Goal: Task Accomplishment & Management: Manage account settings

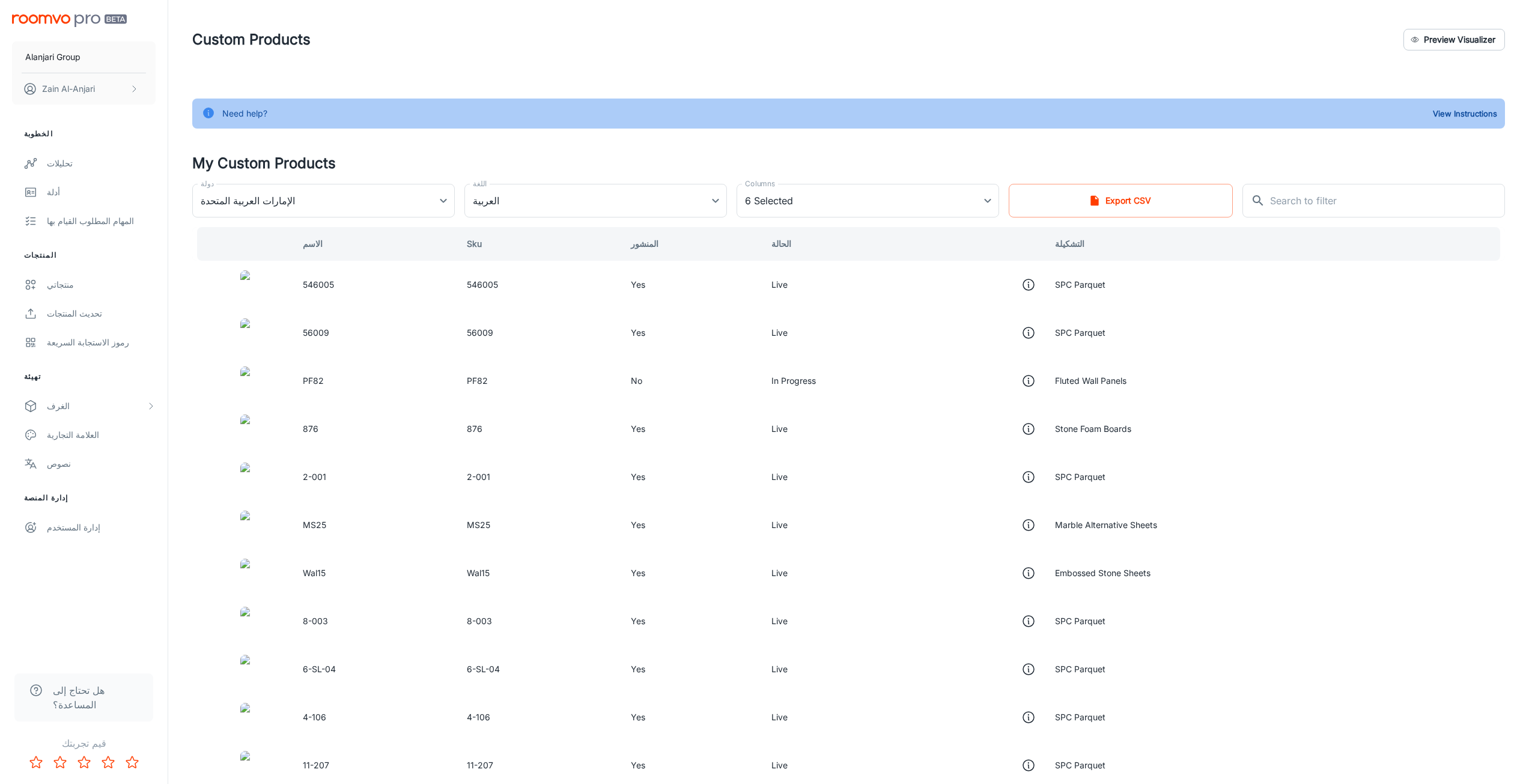
click at [442, 280] on td "546005" at bounding box center [375, 284] width 164 height 48
click at [1058, 279] on td "SPC Parquet" at bounding box center [1275, 284] width 460 height 48
click at [783, 284] on td "Live" at bounding box center [904, 284] width 283 height 48
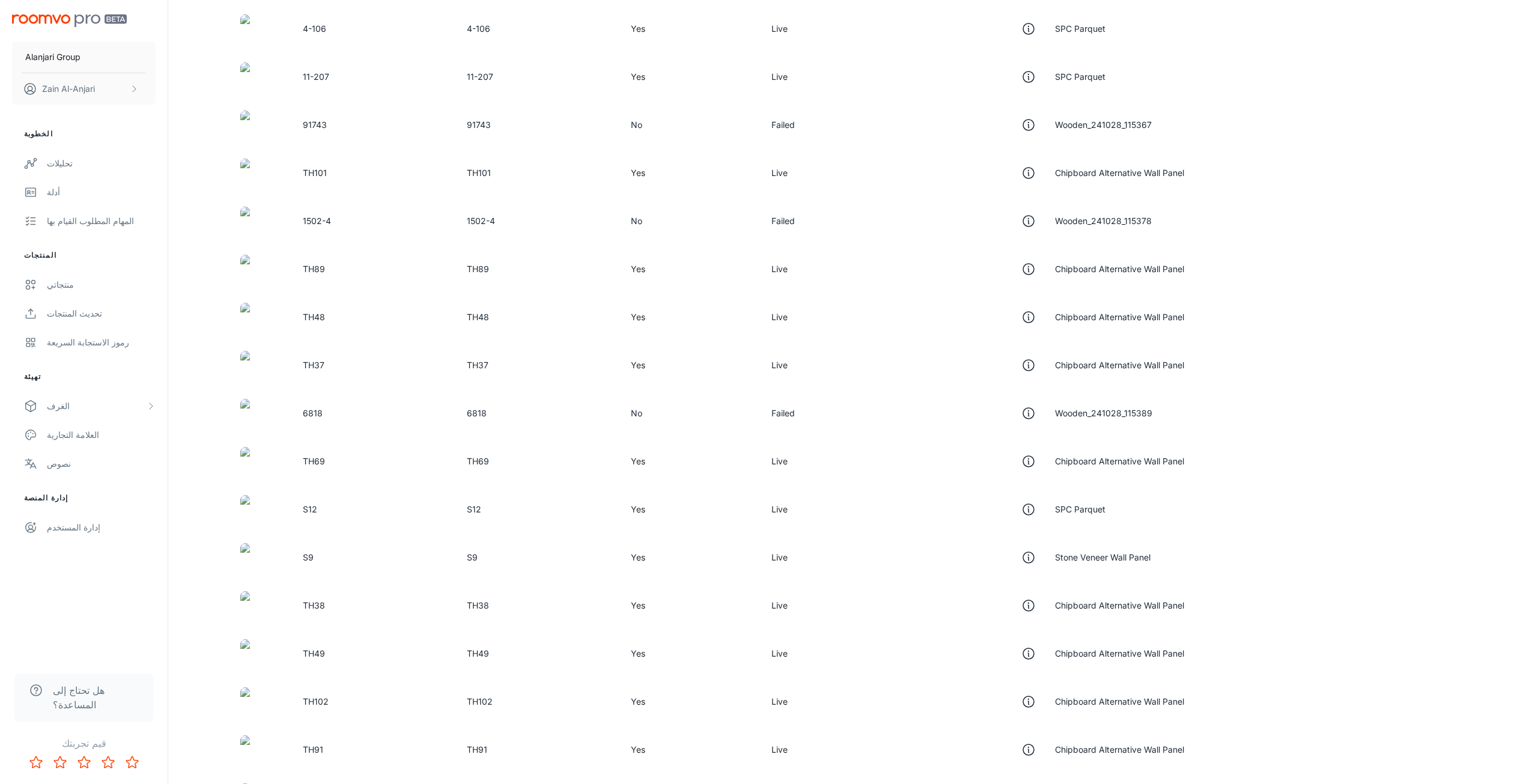
scroll to position [721, 0]
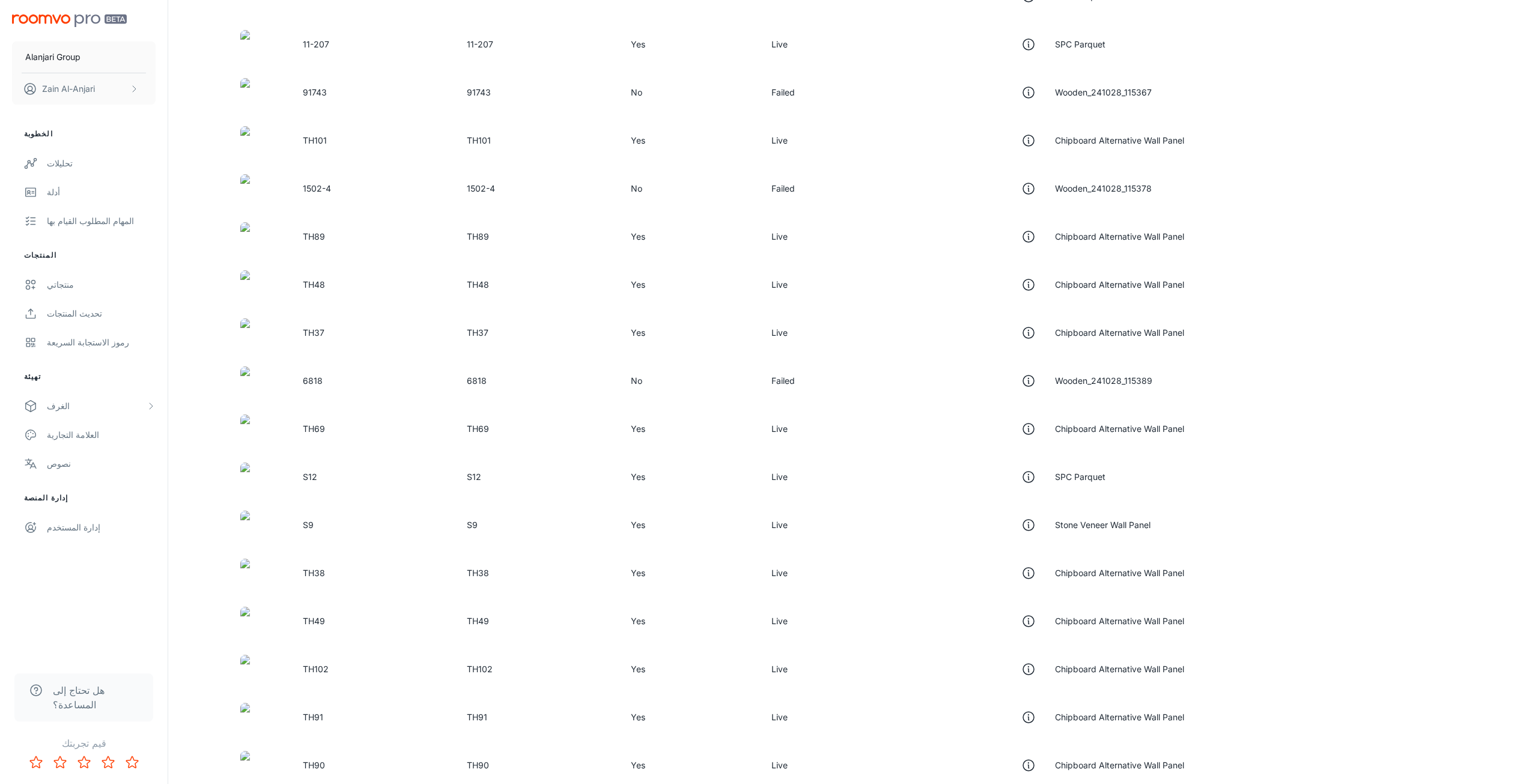
click at [293, 356] on td at bounding box center [243, 332] width 101 height 48
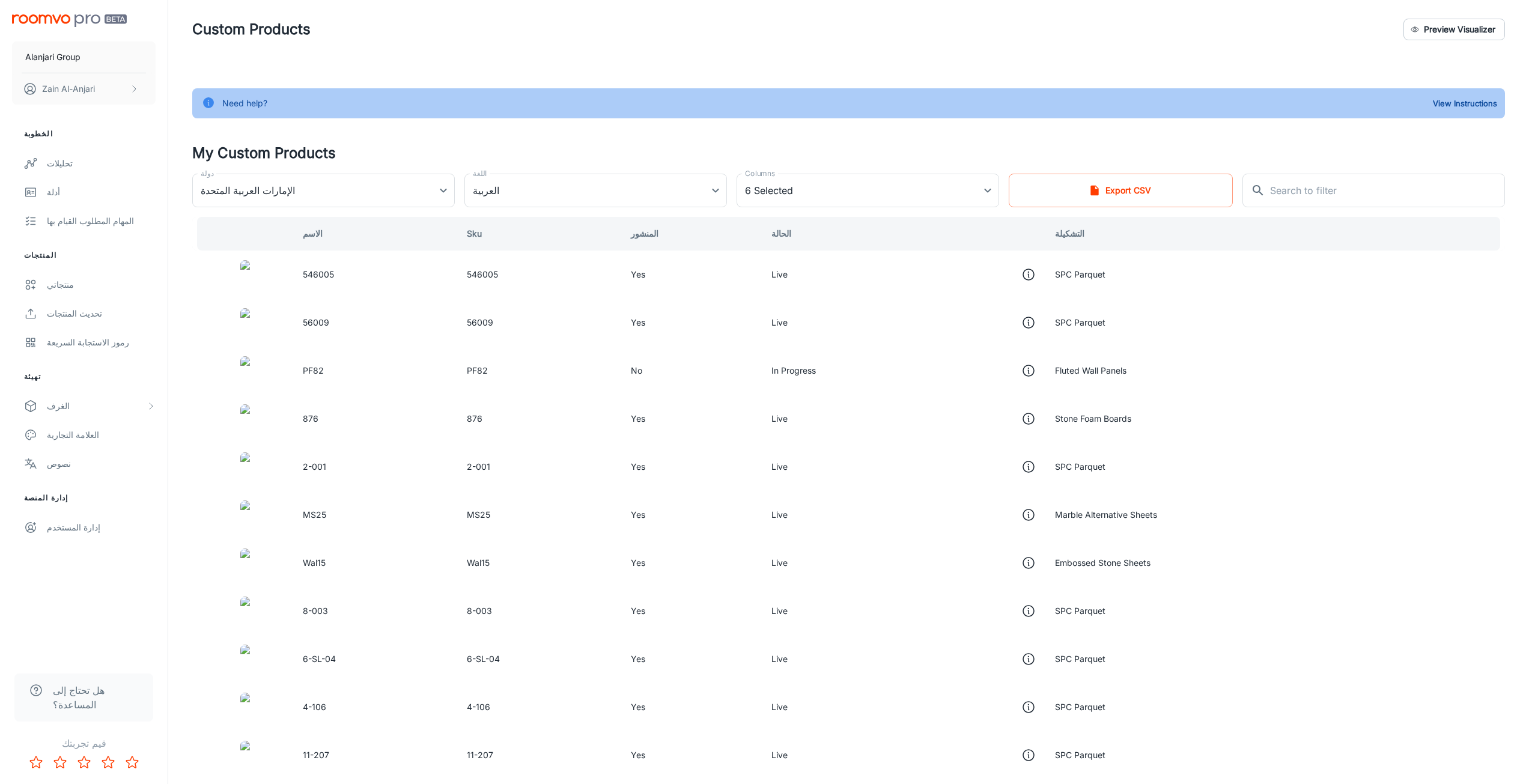
scroll to position [0, 0]
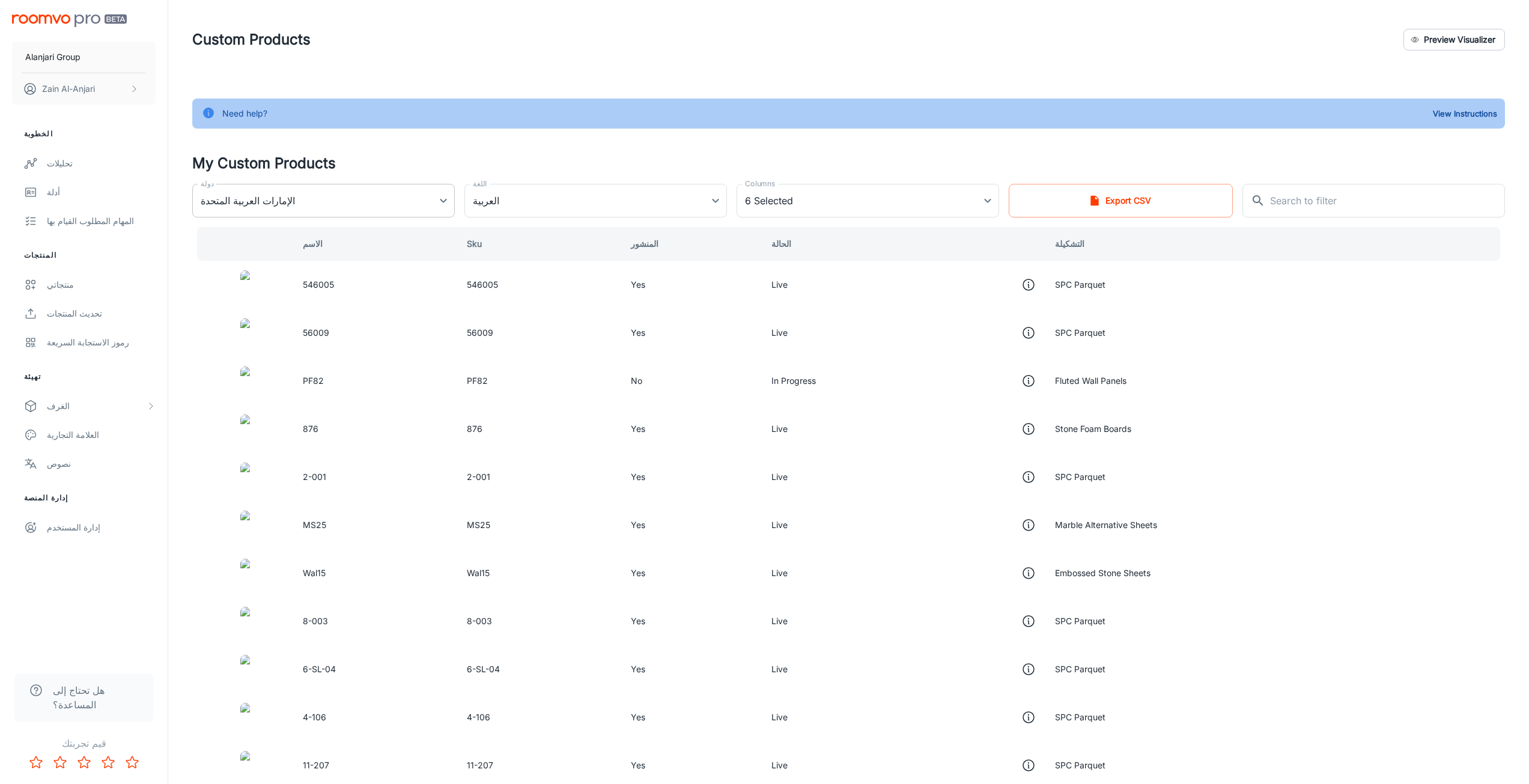
click at [363, 196] on body "Alanjari Group Zain Al-Anjari الخطوبة تحليلات أدلة المهام المطلوب القيام بها ال…" at bounding box center [764, 392] width 1529 height 784
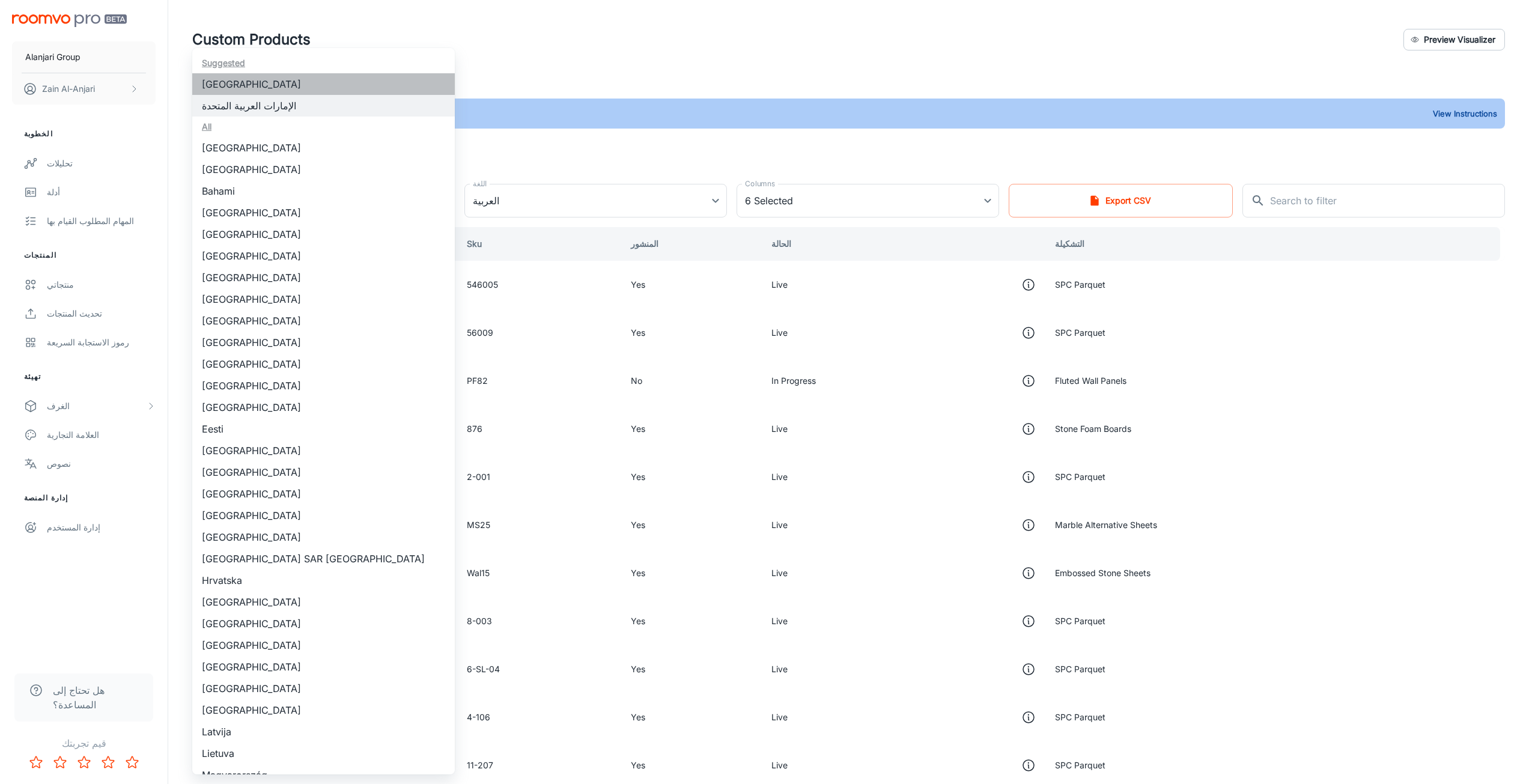
click at [345, 82] on li "[GEOGRAPHIC_DATA]" at bounding box center [323, 84] width 262 height 22
type input "[GEOGRAPHIC_DATA]"
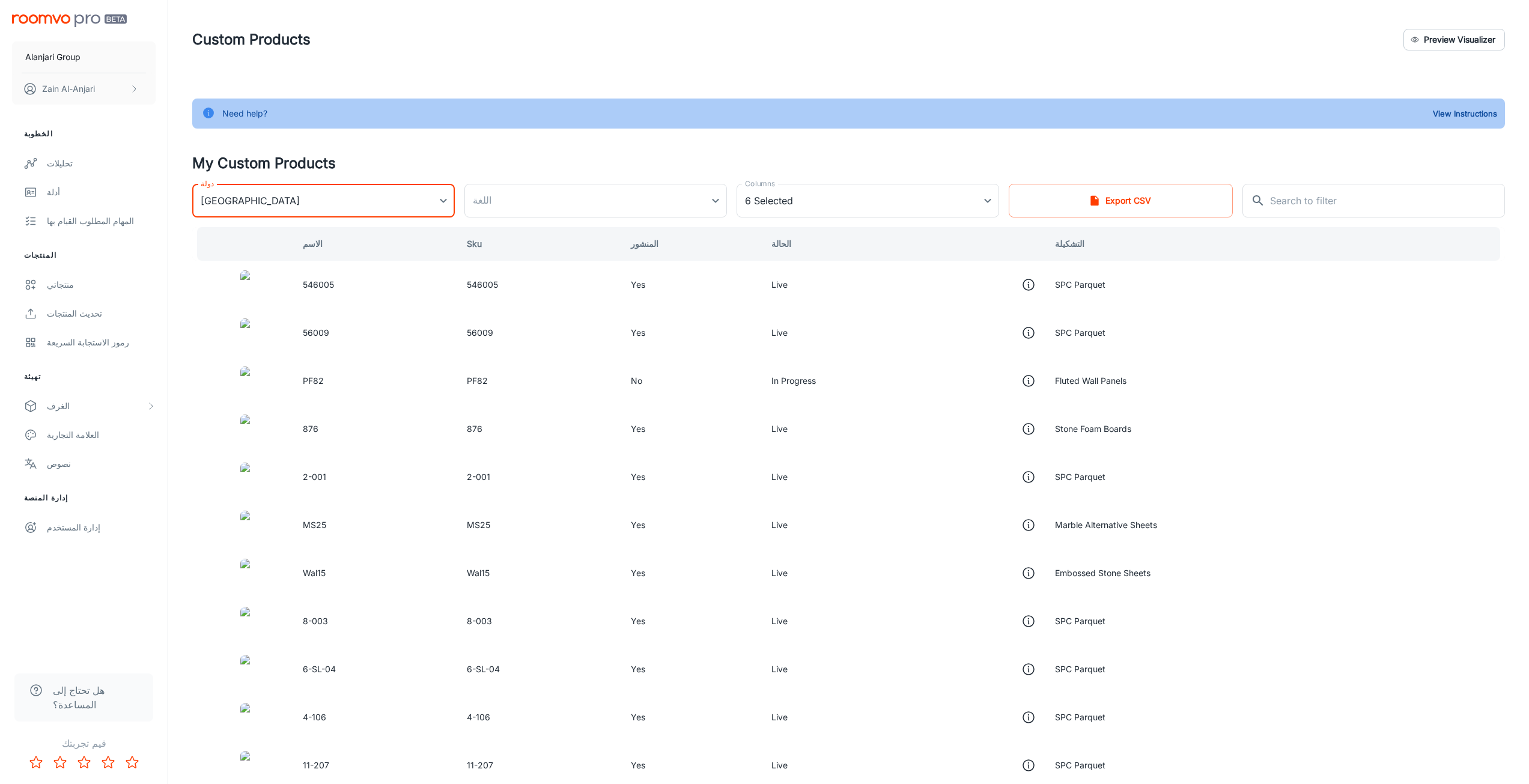
click at [498, 164] on h4 "My Custom Products" at bounding box center [848, 164] width 1313 height 22
click at [512, 207] on body "Alanjari Group Zain Al-Anjari الخطوبة تحليلات أدلة المهام المطلوب القيام بها ال…" at bounding box center [764, 392] width 1529 height 784
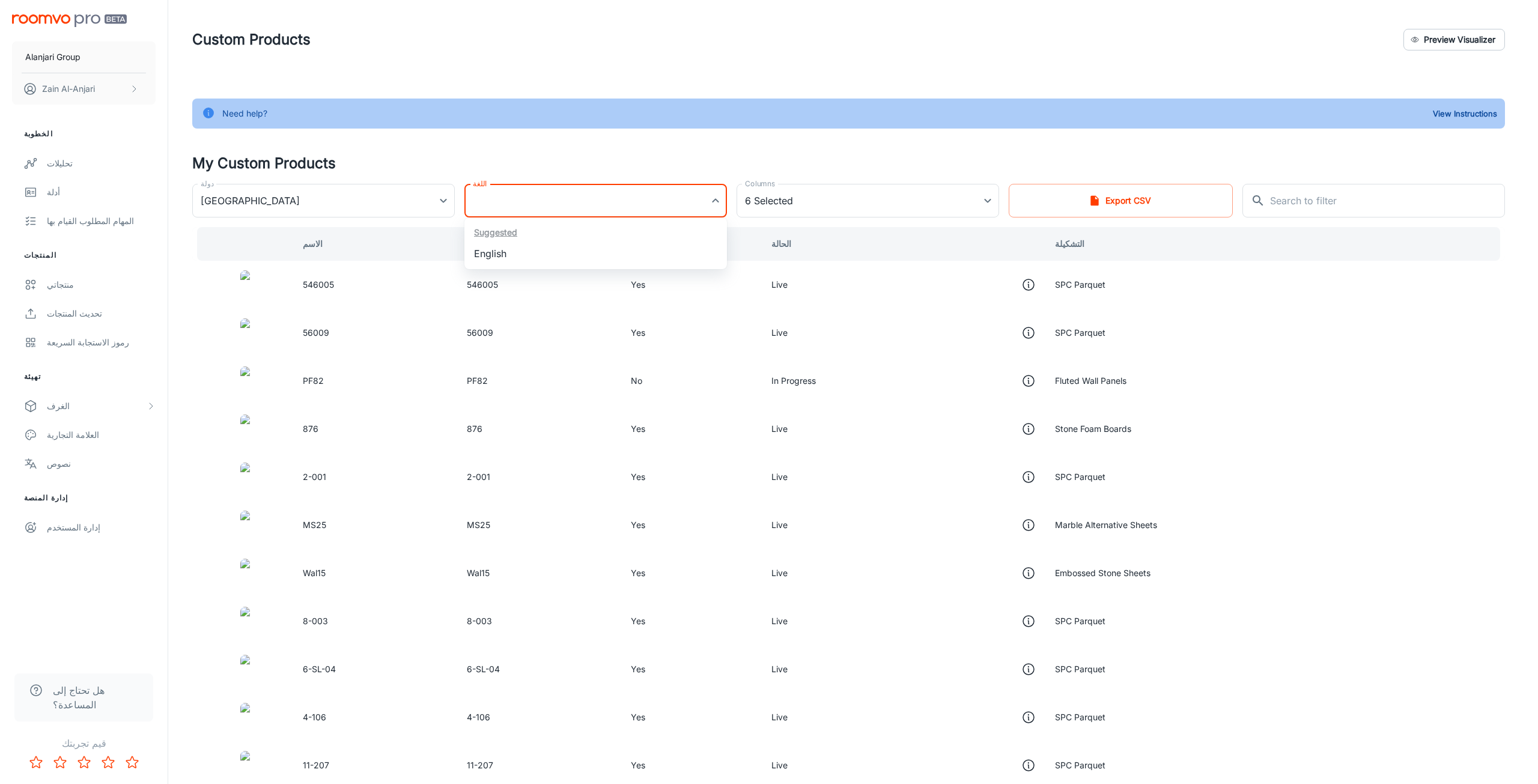
click at [504, 256] on li "English" at bounding box center [595, 254] width 262 height 22
type input "en-us"
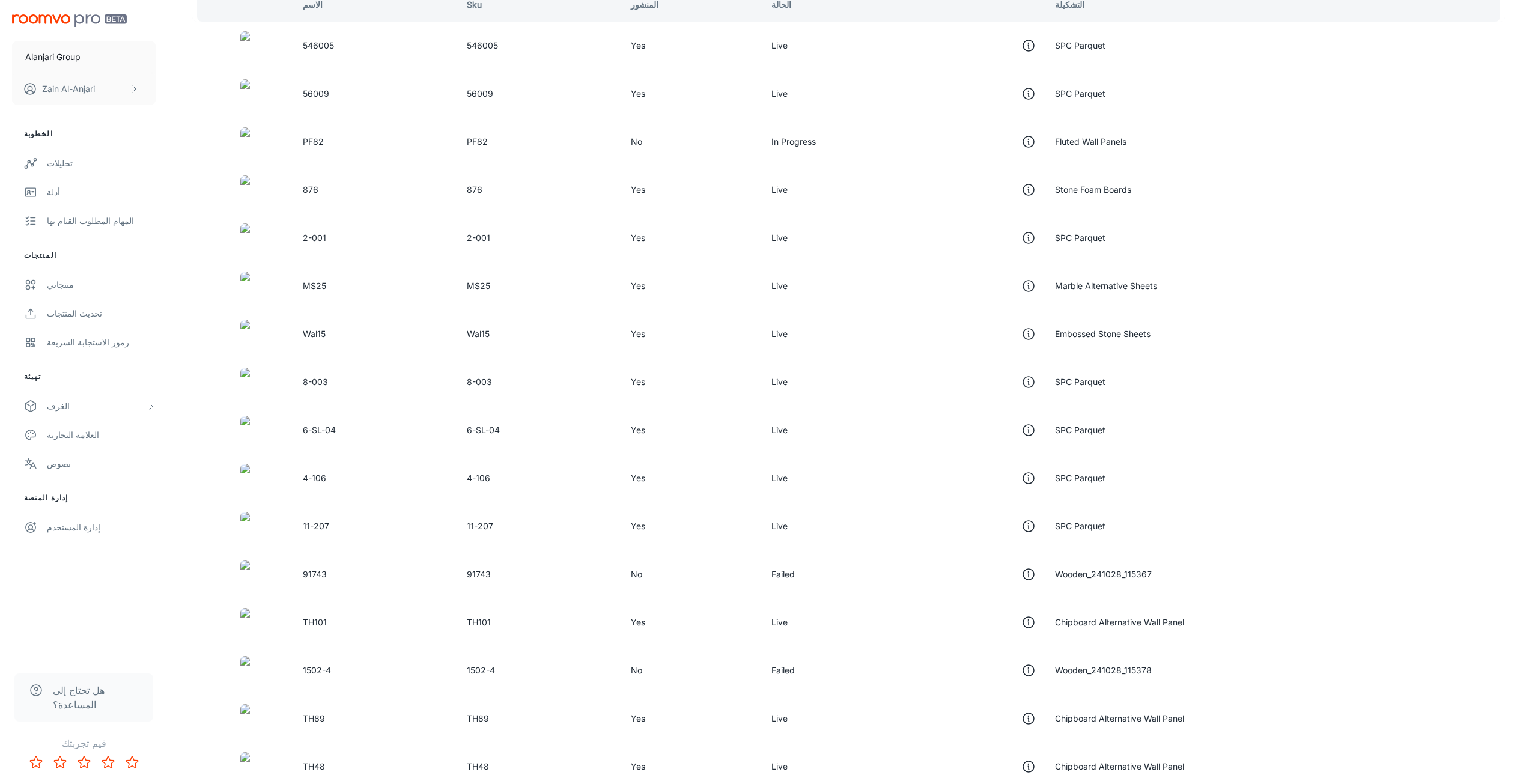
scroll to position [240, 0]
click at [1086, 407] on td "SPC Parquet" at bounding box center [1275, 428] width 460 height 48
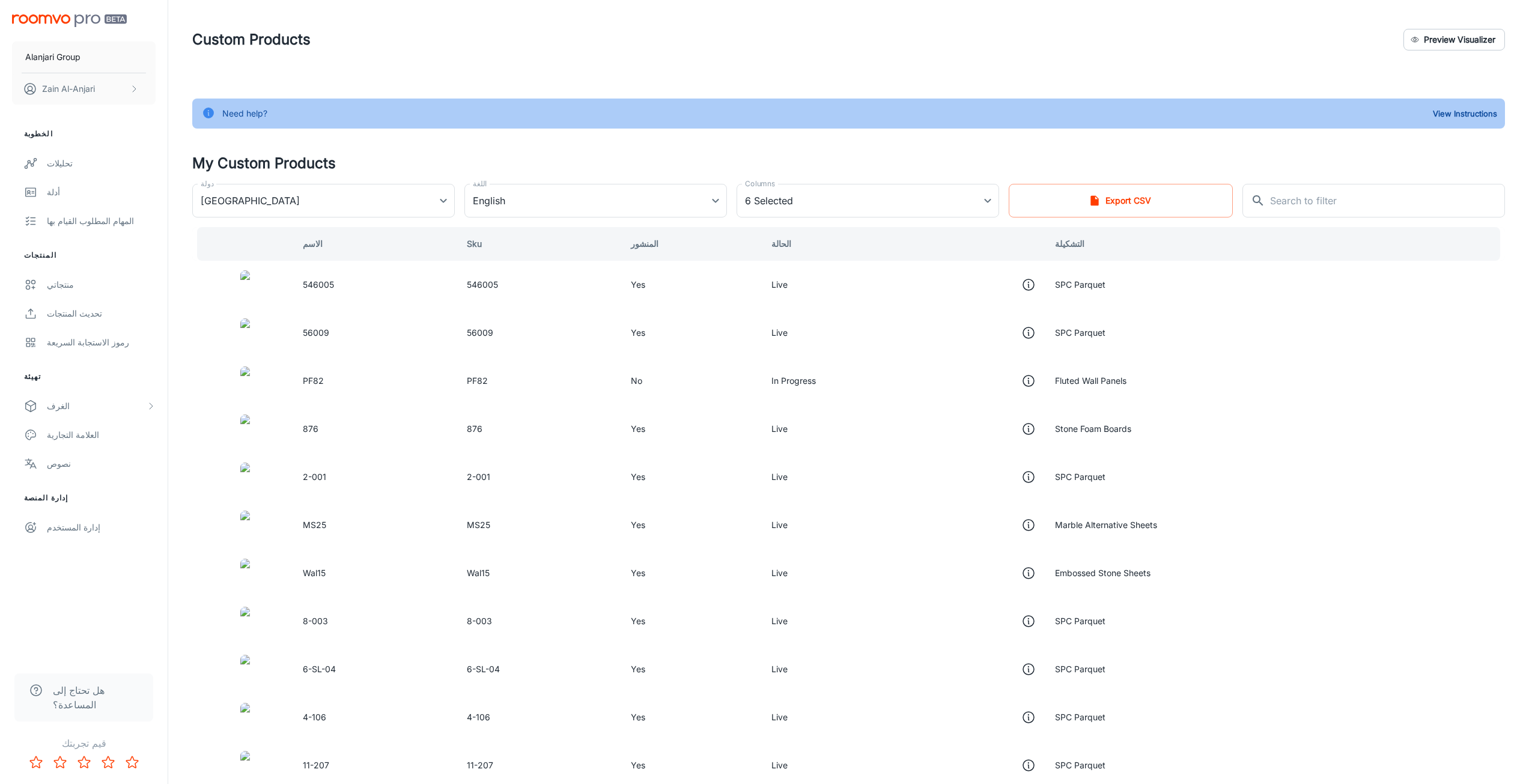
click at [622, 304] on td "546005" at bounding box center [539, 284] width 164 height 48
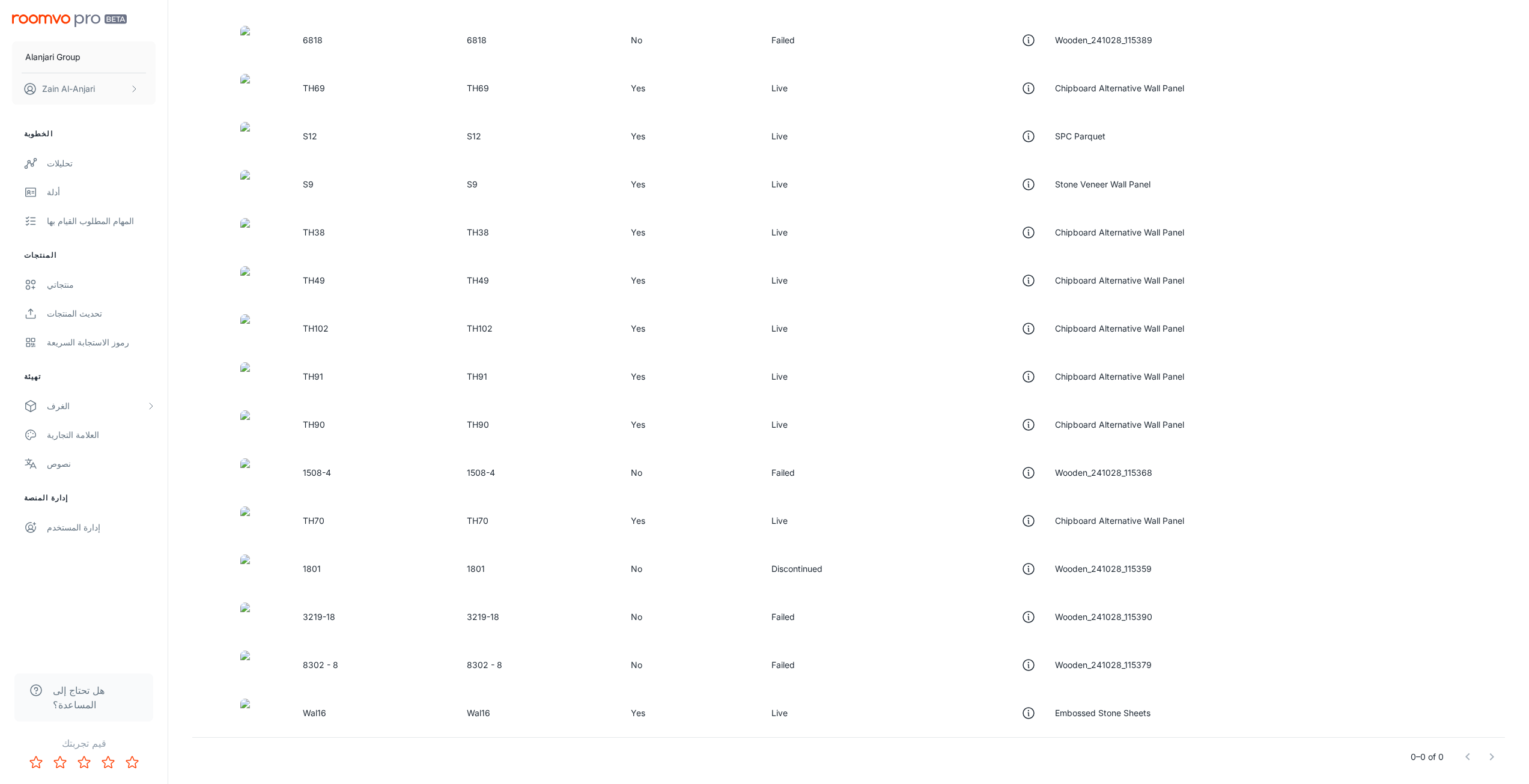
scroll to position [1102, 0]
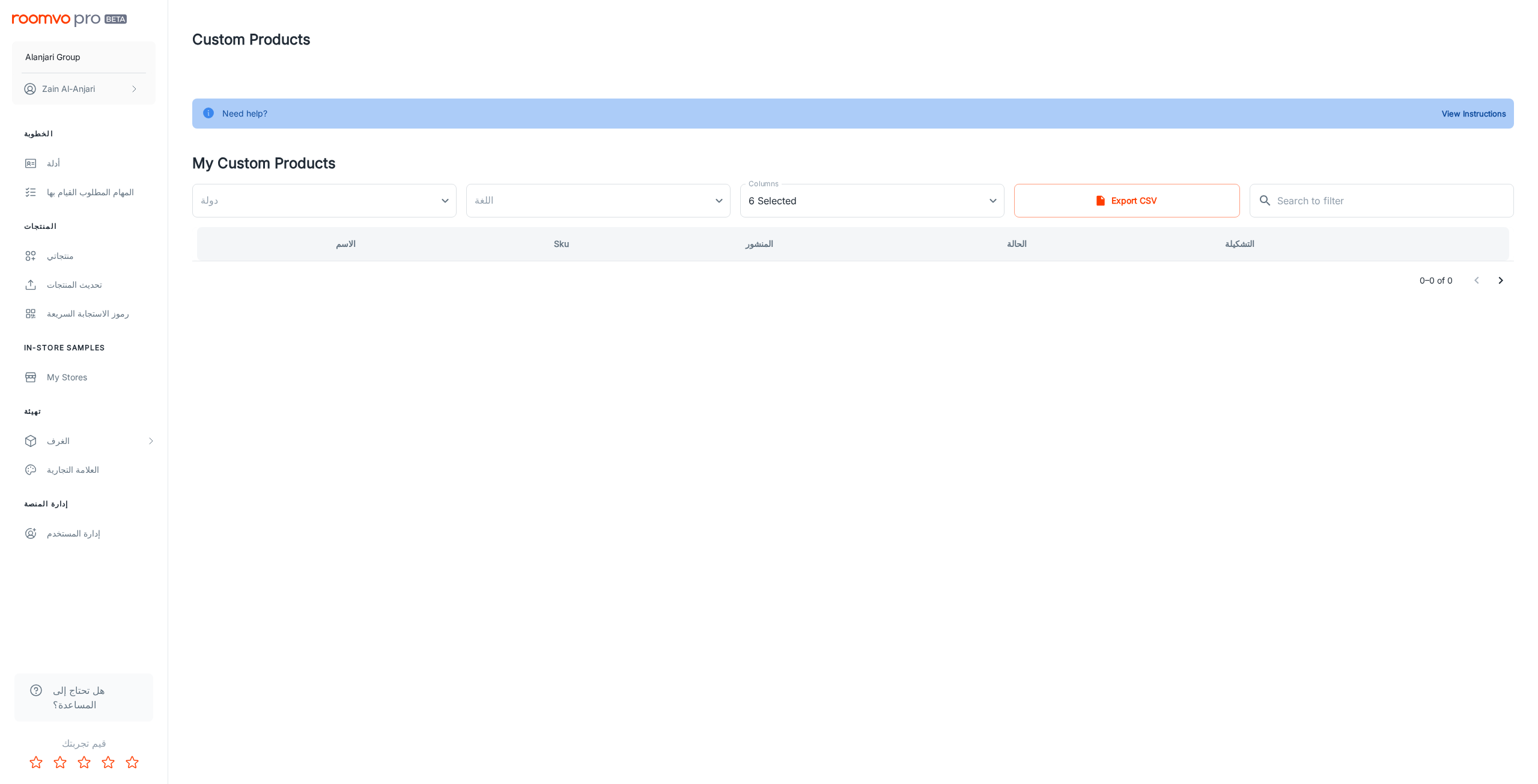
type input "الإمارات العربية المتحدة"
type input "ar-ae"
